Goal: Task Accomplishment & Management: Manage account settings

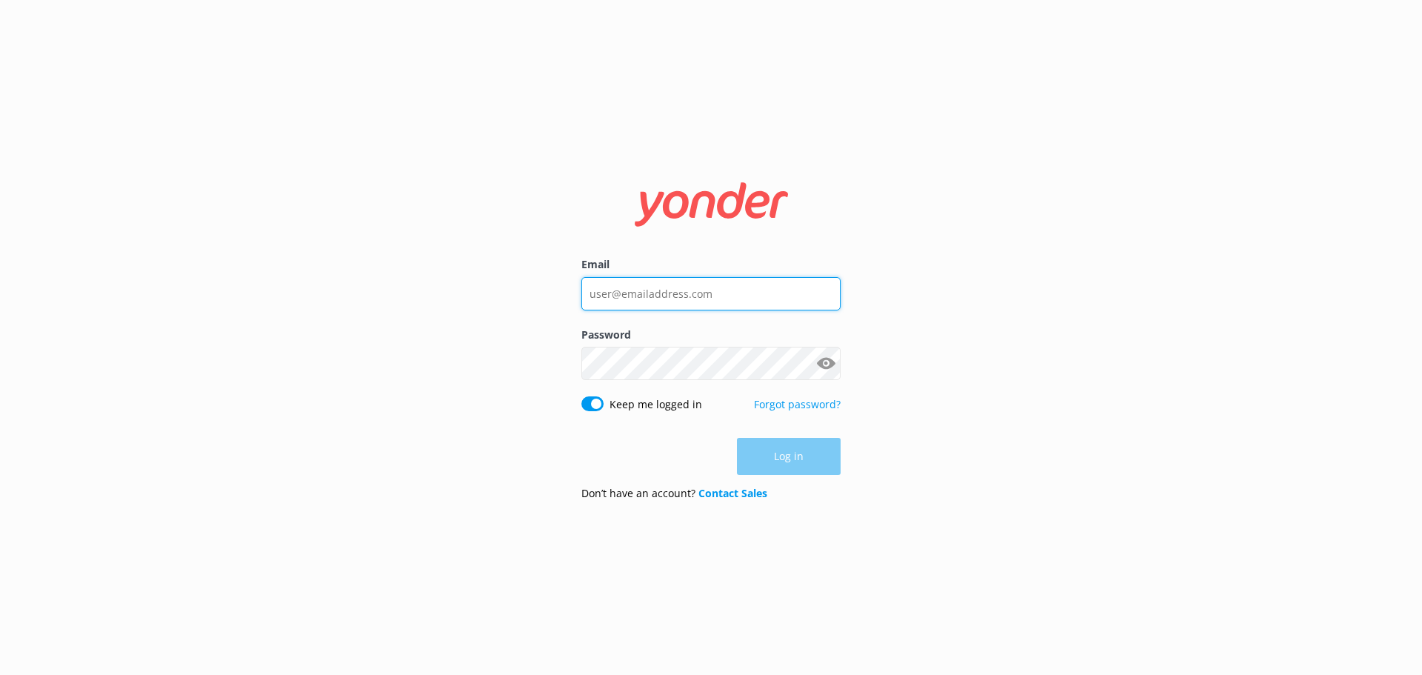
type input "[PERSON_NAME][EMAIL_ADDRESS][DOMAIN_NAME]"
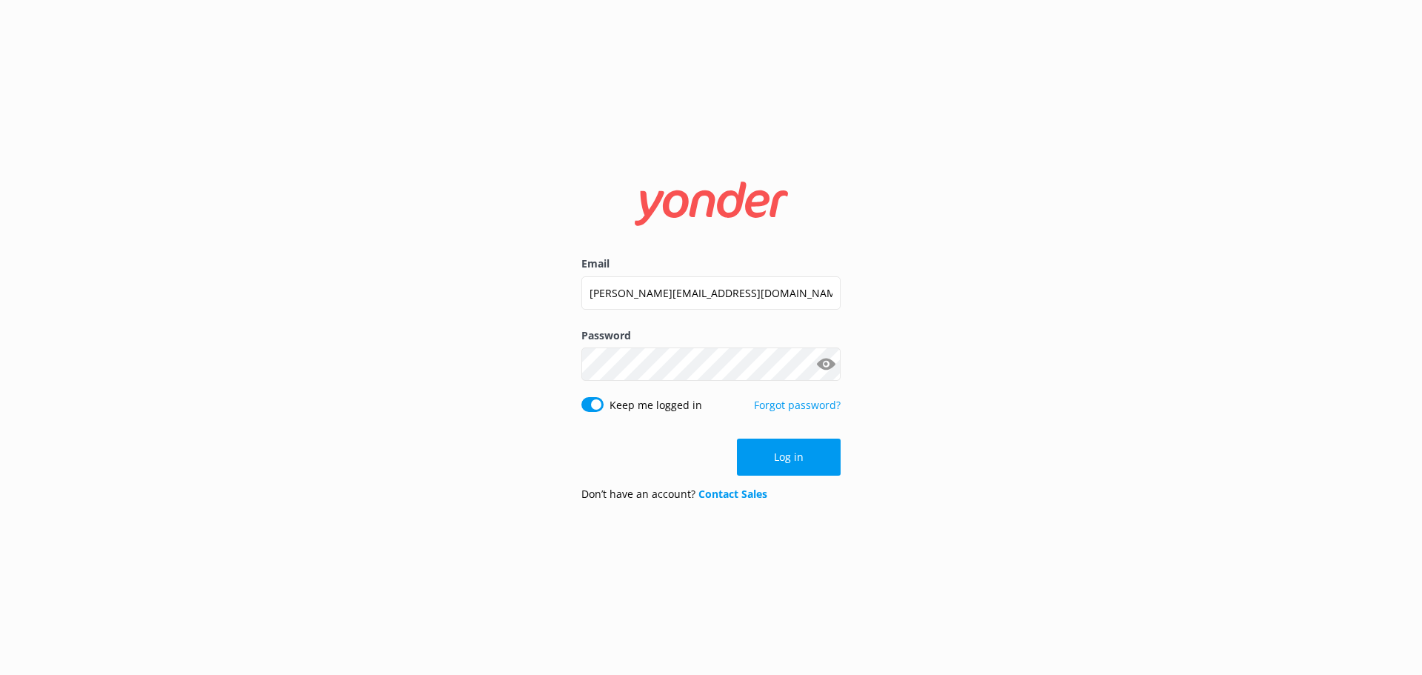
click at [818, 458] on div "Log in" at bounding box center [710, 456] width 259 height 37
click at [814, 473] on button "Log in" at bounding box center [789, 456] width 104 height 37
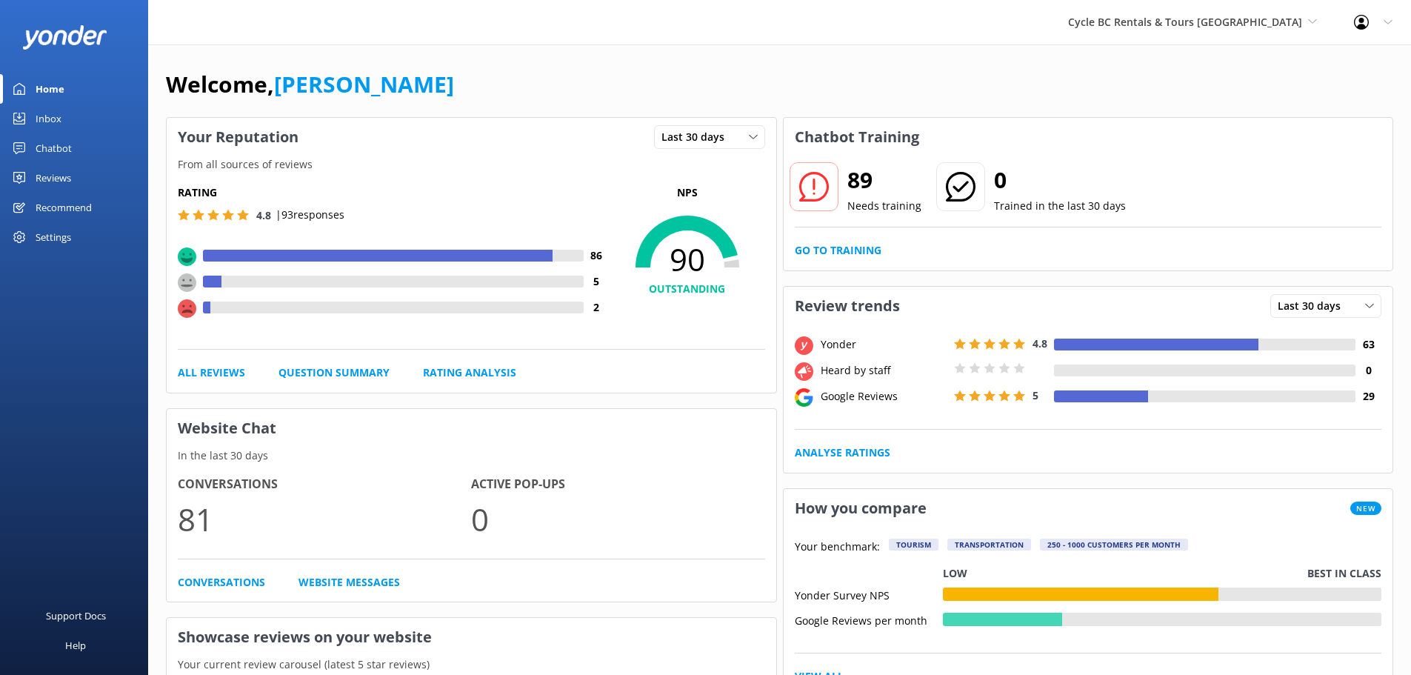
click at [44, 124] on div "Inbox" at bounding box center [49, 119] width 26 height 30
